Goal: Transaction & Acquisition: Obtain resource

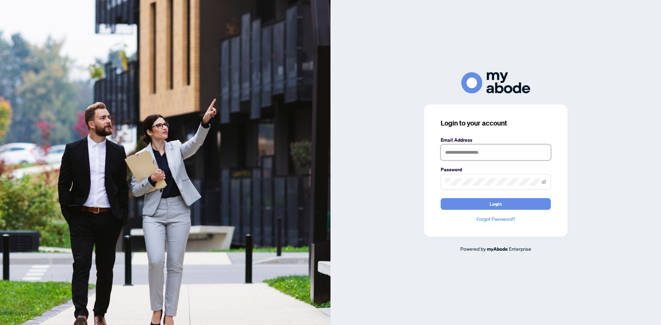
click at [477, 152] on input "text" at bounding box center [496, 153] width 110 height 16
type input "**********"
click at [481, 204] on button "Login" at bounding box center [496, 204] width 110 height 12
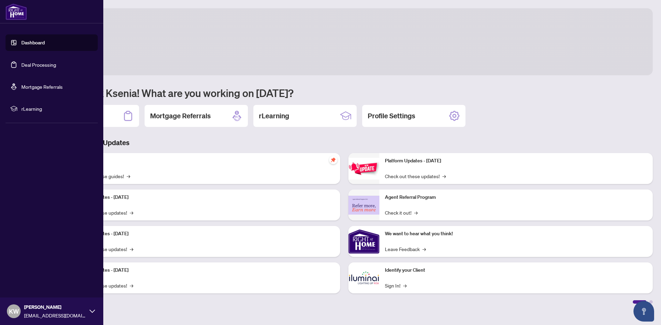
click at [21, 65] on link "Deal Processing" at bounding box center [38, 65] width 35 height 6
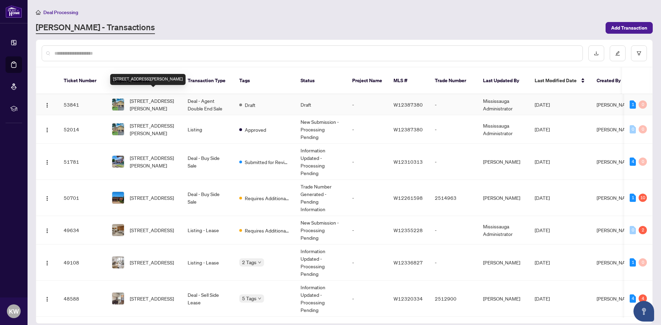
click at [166, 99] on span "101-2120 Rathburn Rd, Mississauga, Ontario L4W 2S8, Canada" at bounding box center [153, 104] width 47 height 15
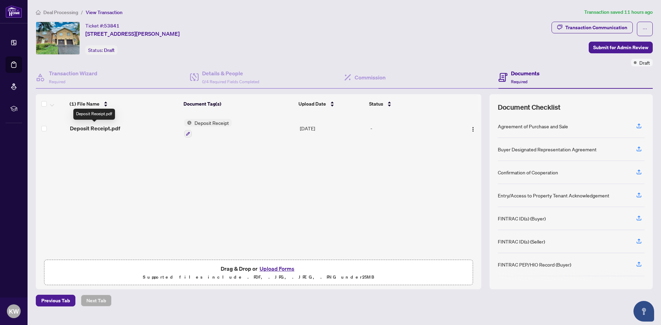
click at [106, 128] on span "Deposit Receipt.pdf" at bounding box center [95, 128] width 50 height 8
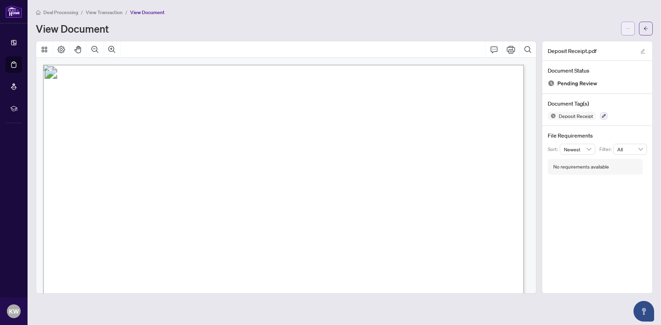
click at [632, 30] on button "button" at bounding box center [628, 29] width 14 height 14
click at [603, 46] on span "Download" at bounding box center [603, 44] width 52 height 8
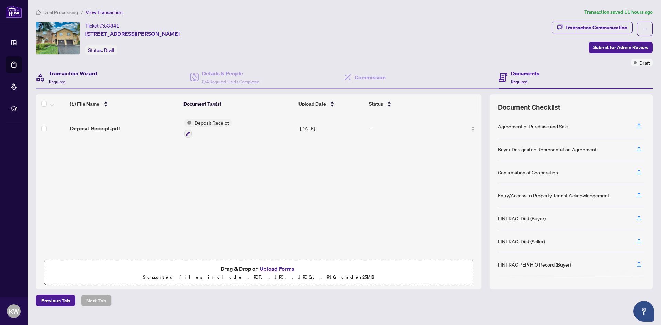
click at [72, 78] on div "Transaction Wizard Required" at bounding box center [73, 77] width 49 height 16
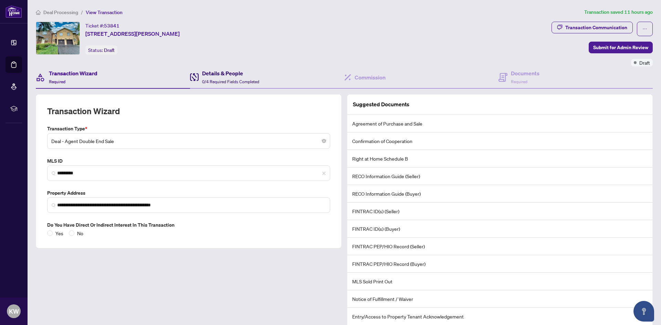
click at [219, 75] on h4 "Details & People" at bounding box center [230, 73] width 57 height 8
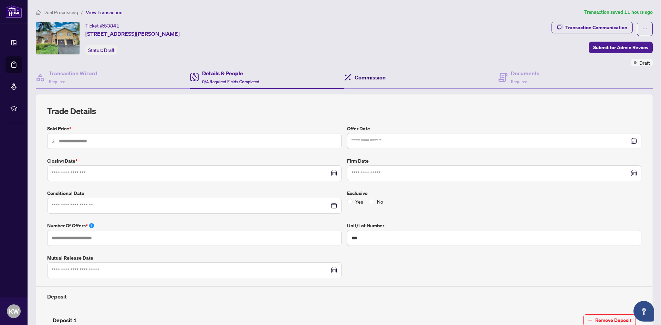
click at [358, 76] on h4 "Commission" at bounding box center [370, 77] width 31 height 8
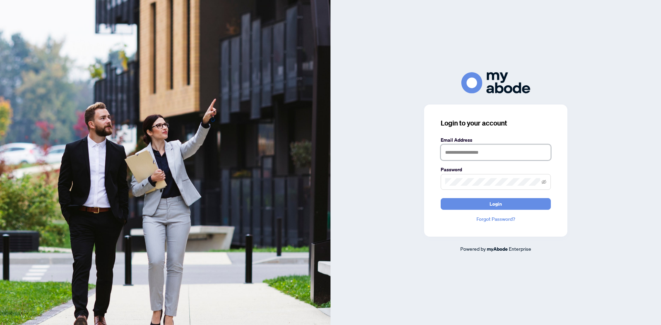
click at [469, 156] on input "text" at bounding box center [496, 153] width 110 height 16
drag, startPoint x: 462, startPoint y: 153, endPoint x: 434, endPoint y: 154, distance: 28.3
click at [386, 143] on div "Login to your account Email Address * Password Login Forgot Password? Powered b…" at bounding box center [496, 162] width 331 height 180
type input "**********"
click at [441, 198] on button "Login" at bounding box center [496, 204] width 110 height 12
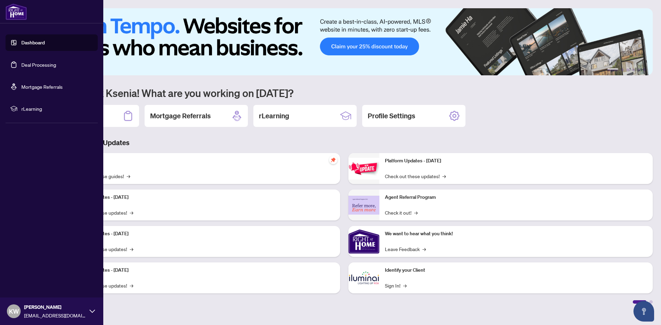
click at [34, 67] on link "Deal Processing" at bounding box center [38, 65] width 35 height 6
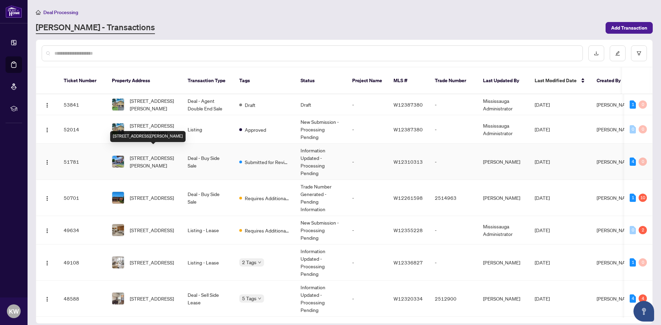
click at [158, 155] on span "5-2120 Rathburn Rd, Mississauga, Ontario L4W 2S8, Canada" at bounding box center [153, 161] width 47 height 15
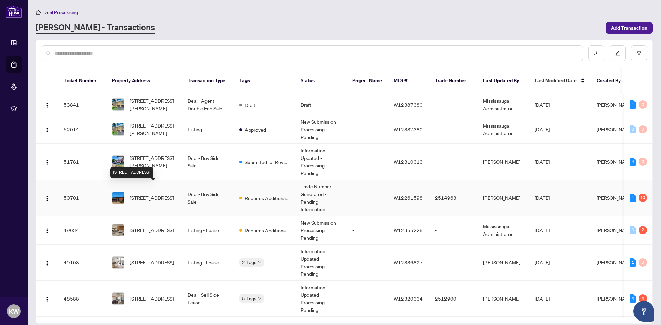
click at [148, 194] on span "4256 Petersburg Cres, Mississauga, Ontario L4Z 2T2, Canada" at bounding box center [152, 198] width 44 height 8
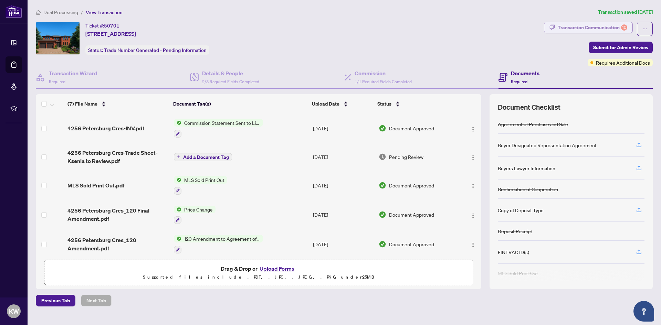
click at [608, 30] on div "Transaction Communication 10" at bounding box center [593, 27] width 70 height 11
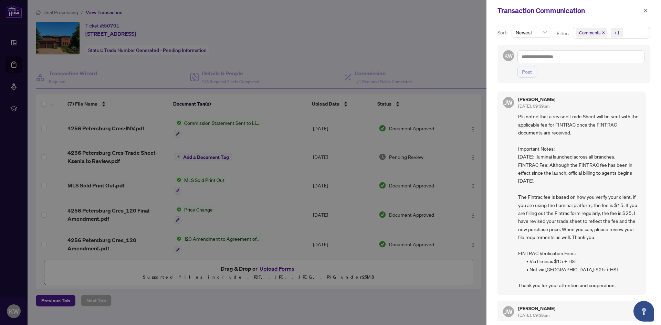
click at [381, 292] on div at bounding box center [330, 162] width 661 height 325
click at [477, 190] on div at bounding box center [330, 162] width 661 height 325
click at [645, 9] on icon "close" at bounding box center [645, 10] width 5 height 5
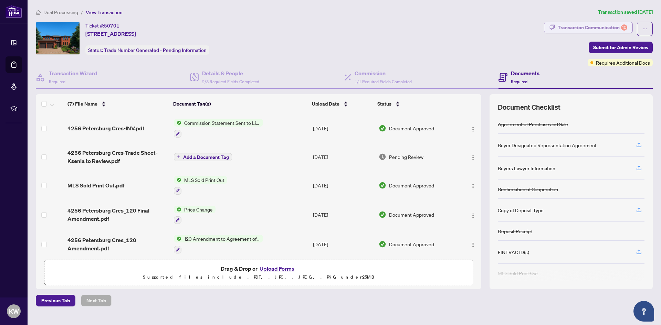
click at [584, 25] on div "Transaction Communication 10" at bounding box center [593, 27] width 70 height 11
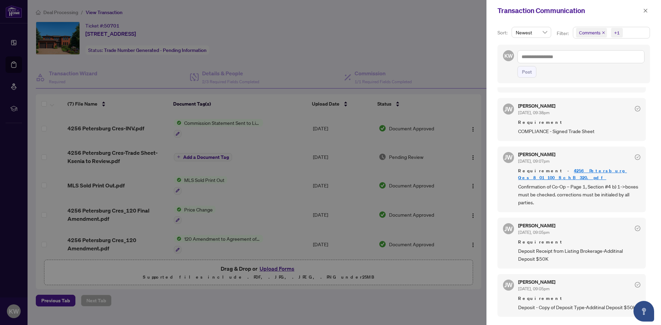
scroll to position [310, 0]
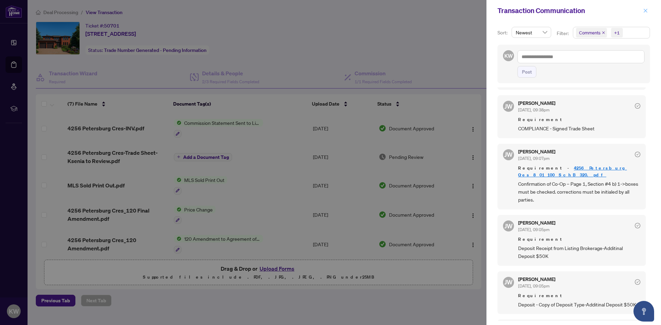
click at [646, 11] on icon "close" at bounding box center [645, 10] width 5 height 5
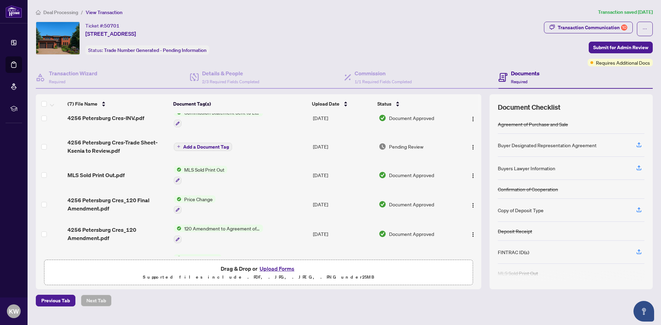
scroll to position [0, 0]
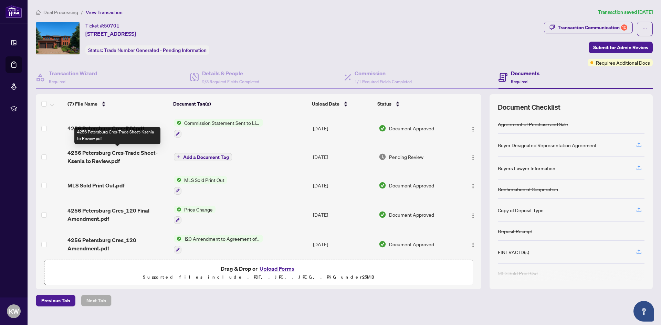
click at [122, 156] on span "4256 Petersburg Cres-Trade Sheet-Ksenia to Review.pdf" at bounding box center [118, 157] width 101 height 17
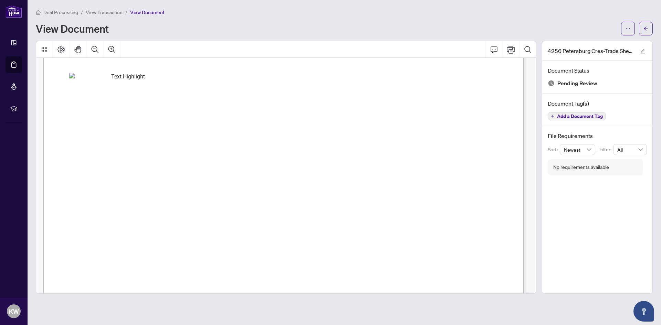
scroll to position [207, 0]
click at [631, 32] on button "button" at bounding box center [628, 29] width 14 height 14
click at [595, 47] on span "Download" at bounding box center [603, 44] width 52 height 8
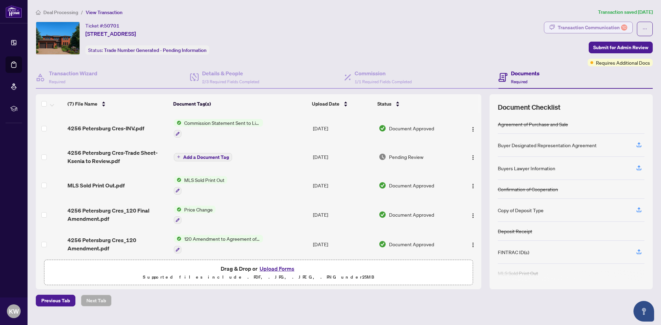
click at [603, 23] on div "Transaction Communication 10" at bounding box center [593, 27] width 70 height 11
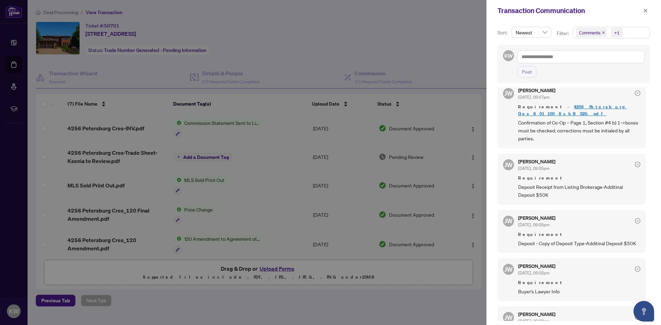
scroll to position [379, 0]
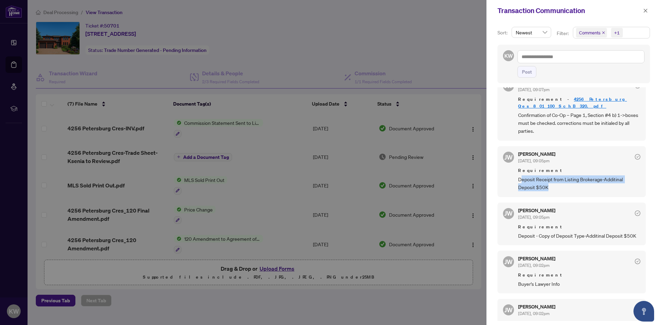
drag, startPoint x: 520, startPoint y: 182, endPoint x: 529, endPoint y: 189, distance: 11.2
click at [560, 188] on span "Deposit Receipt from Listing Brokerage-Additinal Deposit $50K" at bounding box center [579, 184] width 122 height 16
click at [556, 190] on span "Deposit Receipt from Listing Brokerage-Additinal Deposit $50K" at bounding box center [579, 184] width 122 height 16
drag, startPoint x: 519, startPoint y: 181, endPoint x: 556, endPoint y: 190, distance: 37.9
click at [556, 190] on span "Deposit Receipt from Listing Brokerage-Additinal Deposit $50K" at bounding box center [579, 184] width 122 height 16
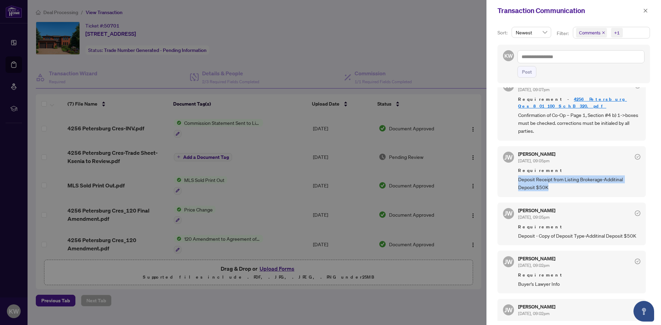
copy span "Deposit Receipt from Listing Brokerage-Additinal Deposit $50K"
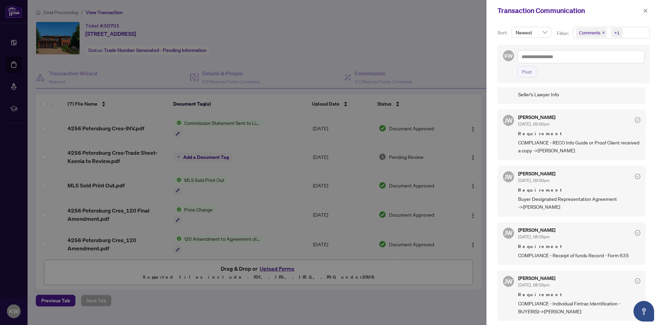
scroll to position [1, 0]
